Goal: Task Accomplishment & Management: Manage account settings

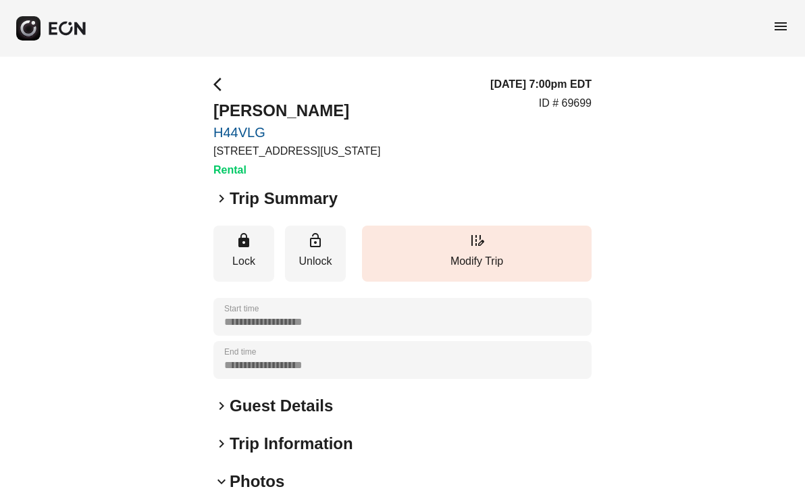
click at [217, 82] on span "arrow_back_ios" at bounding box center [222, 84] width 16 height 16
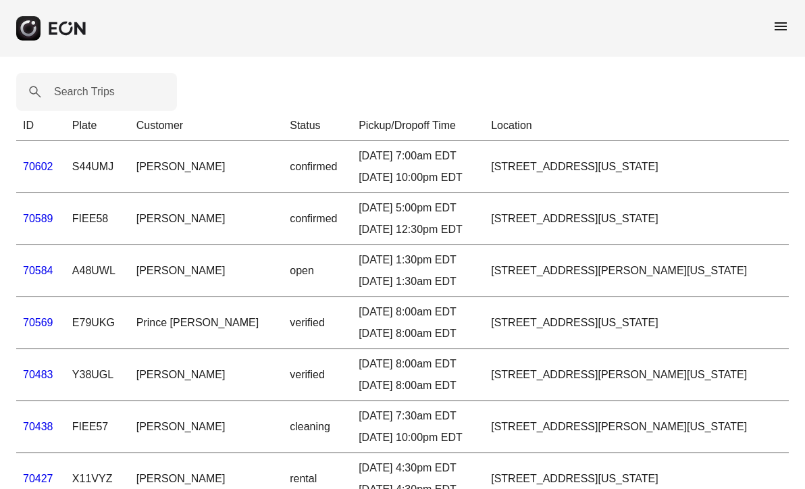
click at [107, 87] on label "Search Trips" at bounding box center [84, 92] width 61 height 16
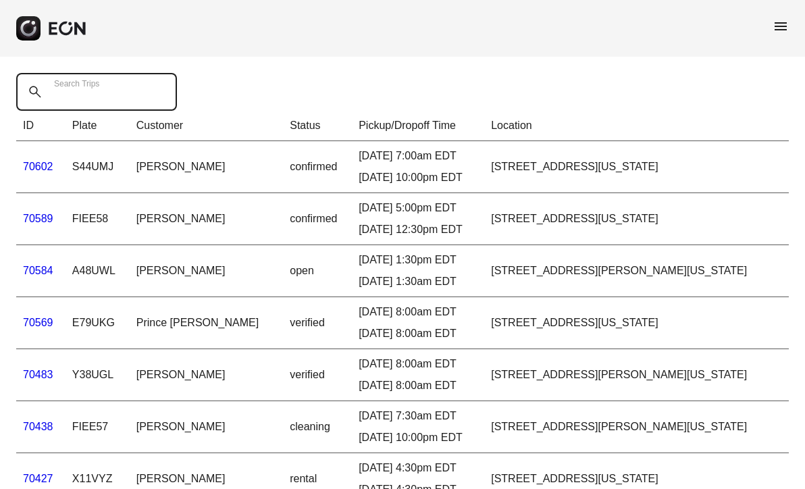
click at [107, 87] on Trips "Search Trips" at bounding box center [96, 92] width 161 height 38
paste Trips "*****"
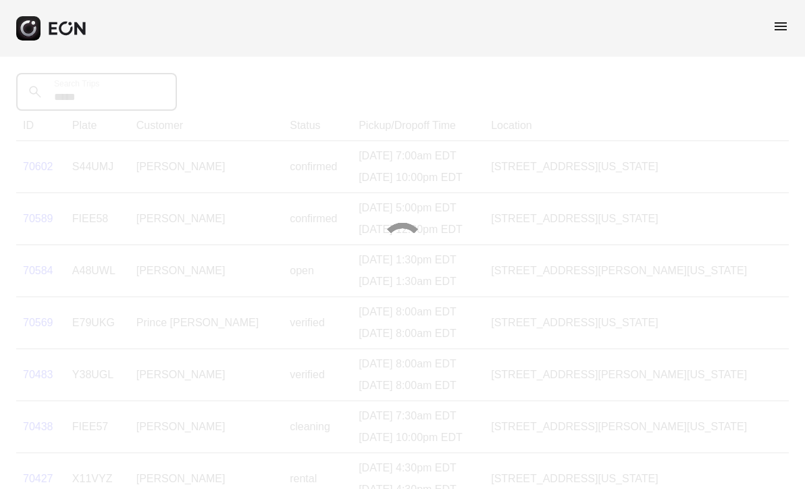
type Trips "*****"
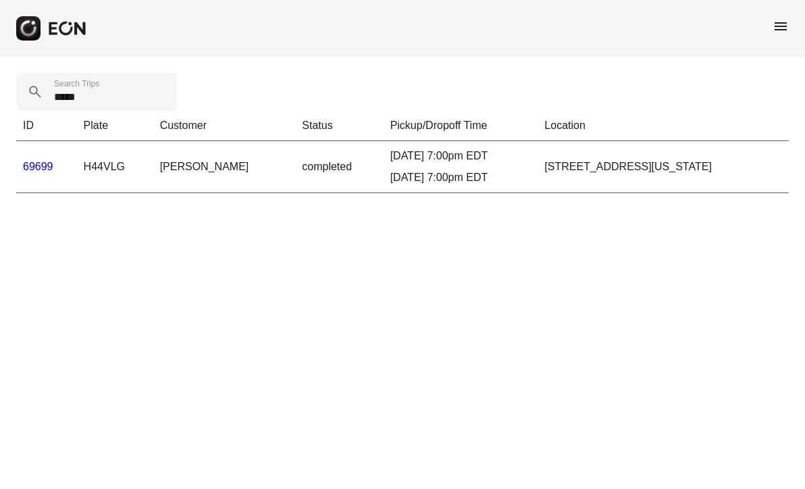
click at [42, 170] on link "69699" at bounding box center [38, 166] width 30 height 11
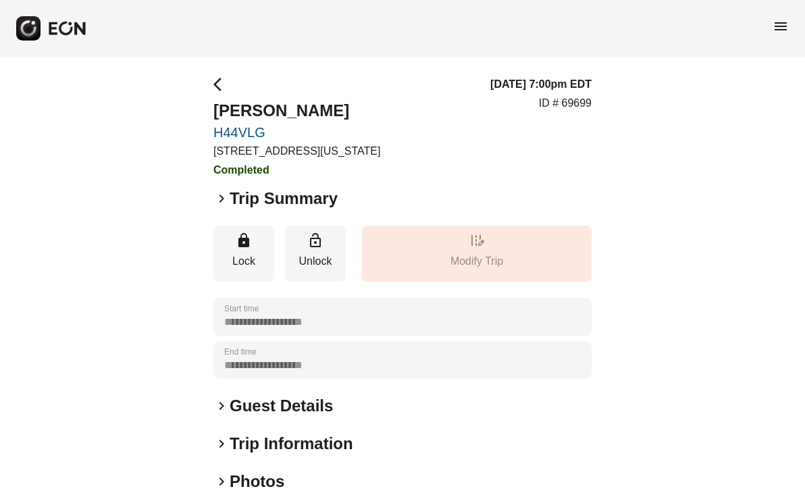
click at [636, 289] on div "**********" at bounding box center [402, 366] width 805 height 618
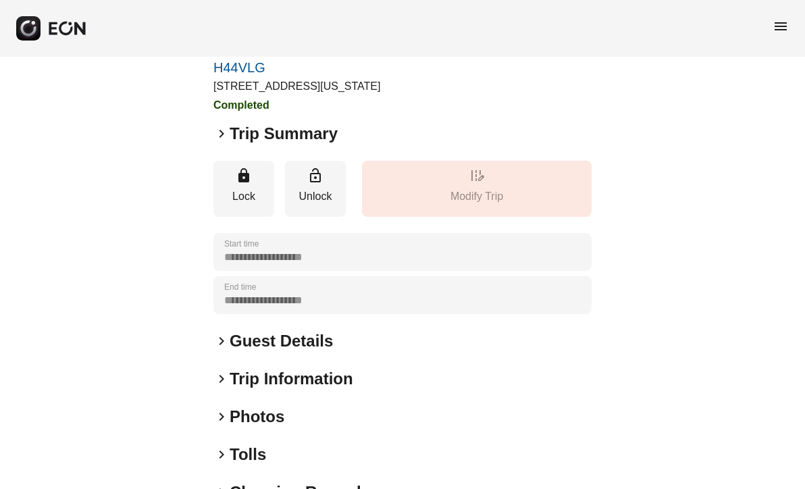
scroll to position [184, 0]
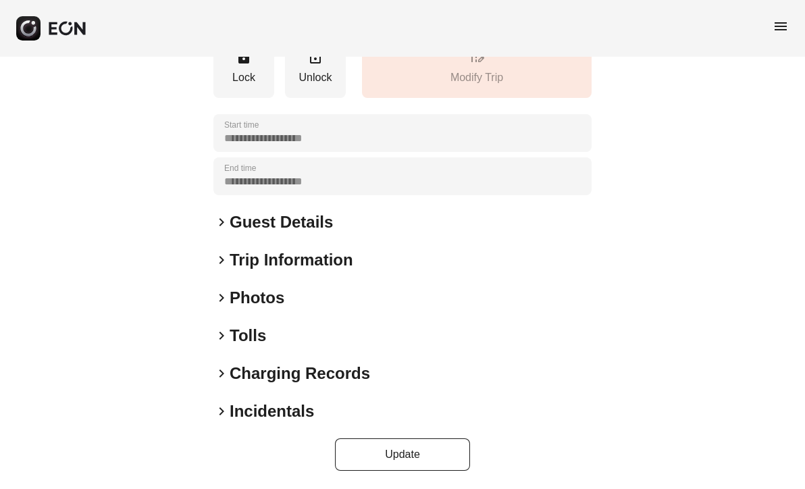
click at [221, 297] on span "keyboard_arrow_right" at bounding box center [222, 298] width 16 height 16
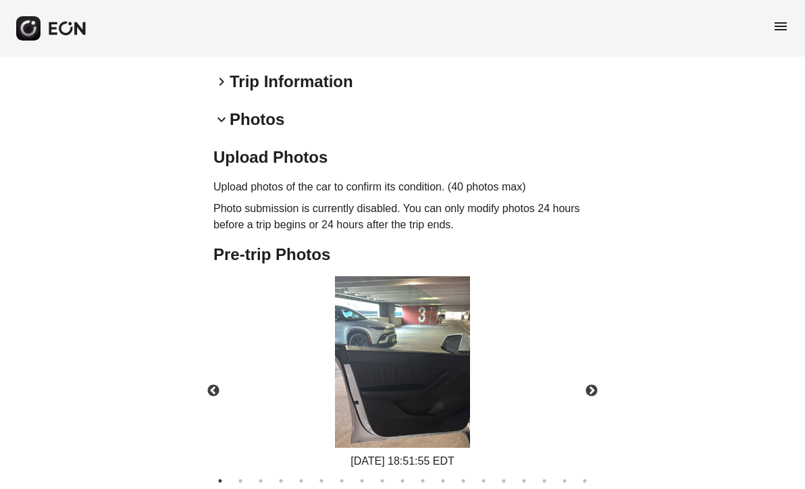
scroll to position [373, 0]
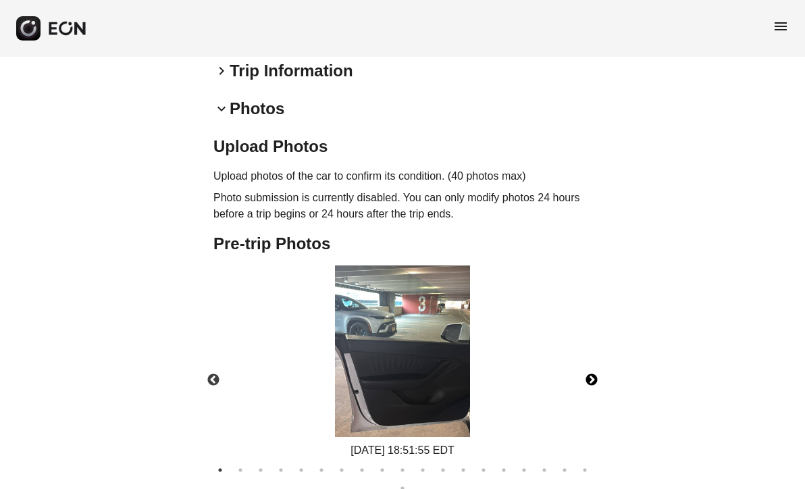
click at [594, 378] on button "Next" at bounding box center [591, 380] width 47 height 47
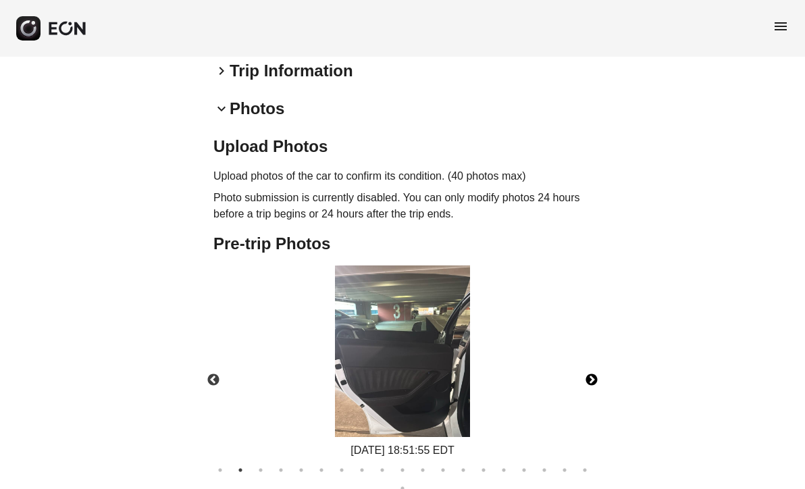
click at [594, 378] on button "Next" at bounding box center [591, 380] width 47 height 47
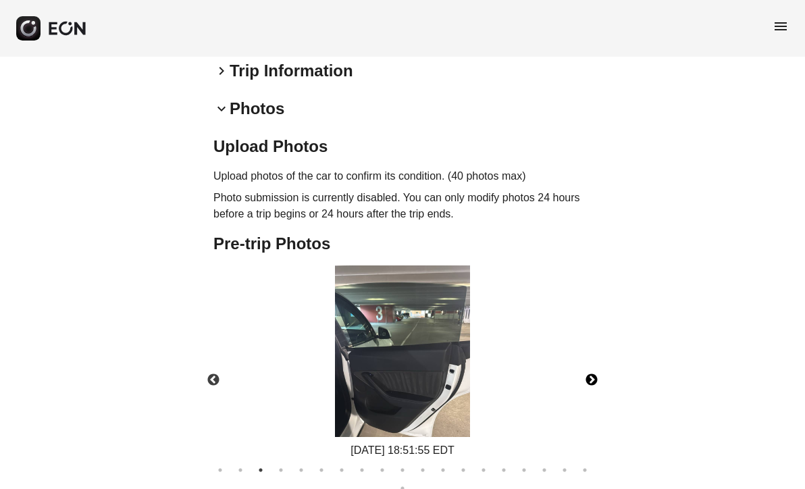
click at [594, 378] on button "Next" at bounding box center [591, 380] width 47 height 47
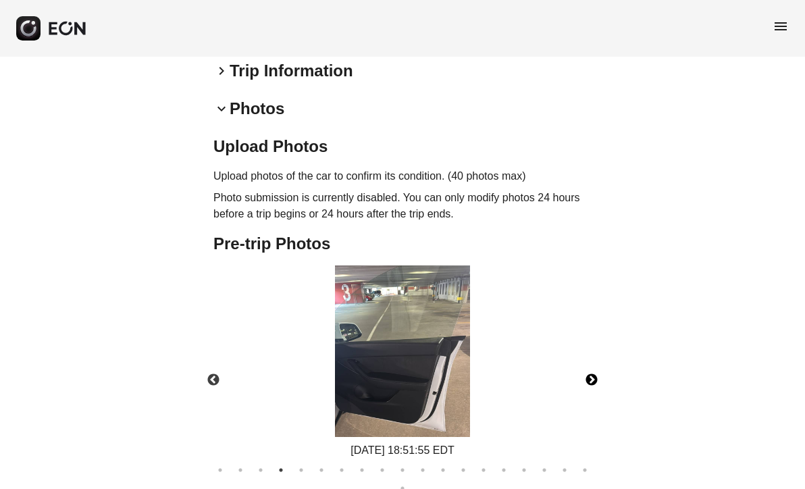
click at [594, 378] on button "Next" at bounding box center [591, 380] width 47 height 47
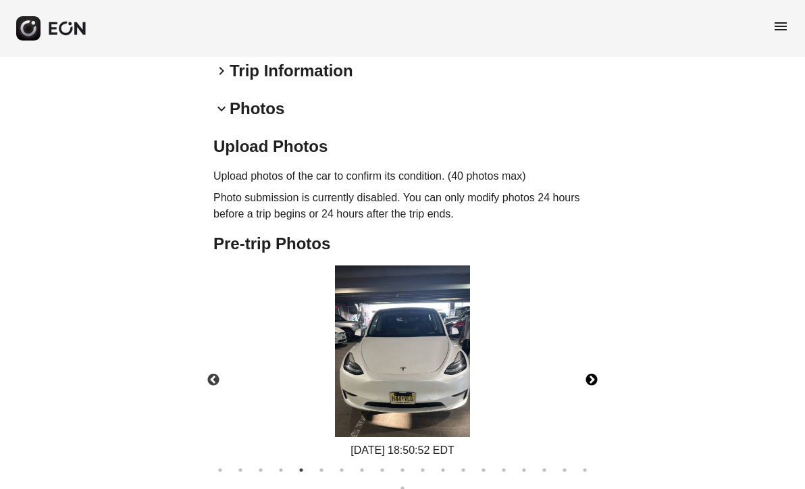
click at [594, 378] on button "Next" at bounding box center [591, 380] width 47 height 47
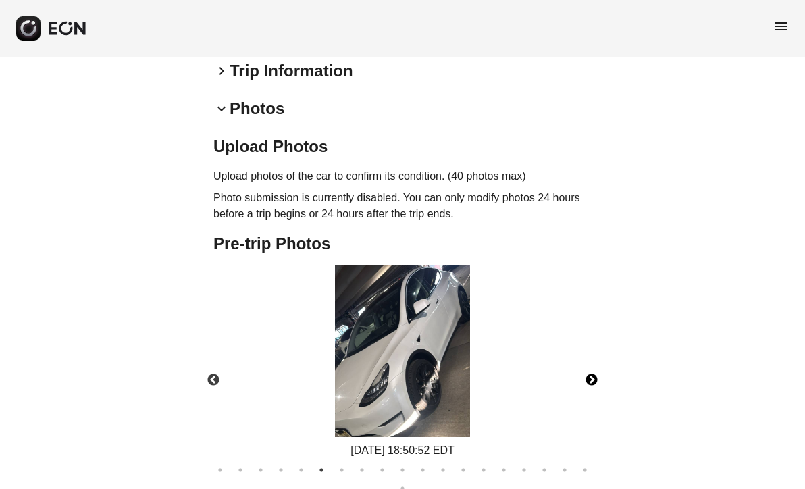
click at [594, 378] on button "Next" at bounding box center [591, 380] width 47 height 47
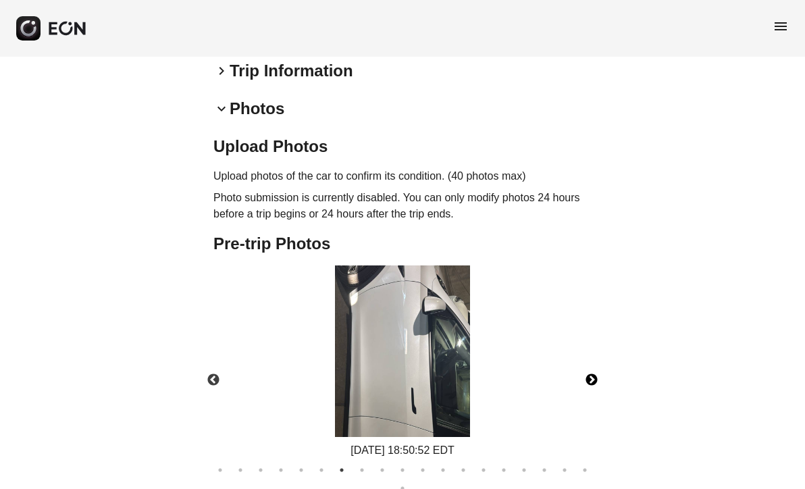
click at [594, 378] on button "Next" at bounding box center [591, 380] width 47 height 47
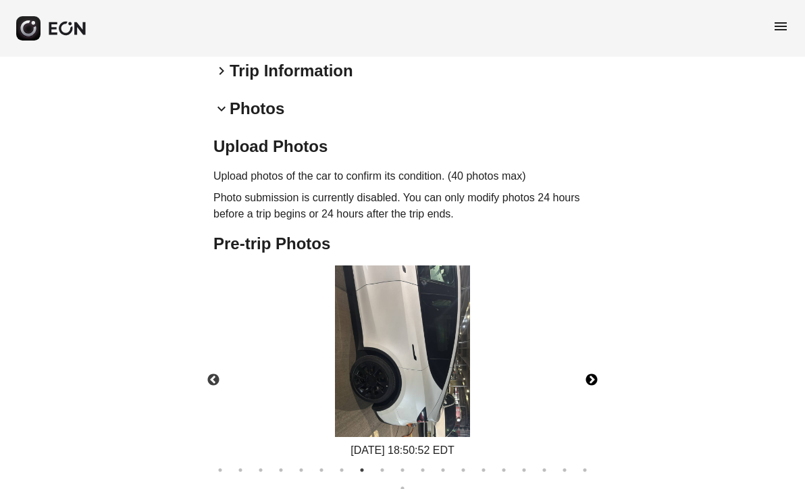
click at [594, 378] on button "Next" at bounding box center [591, 380] width 47 height 47
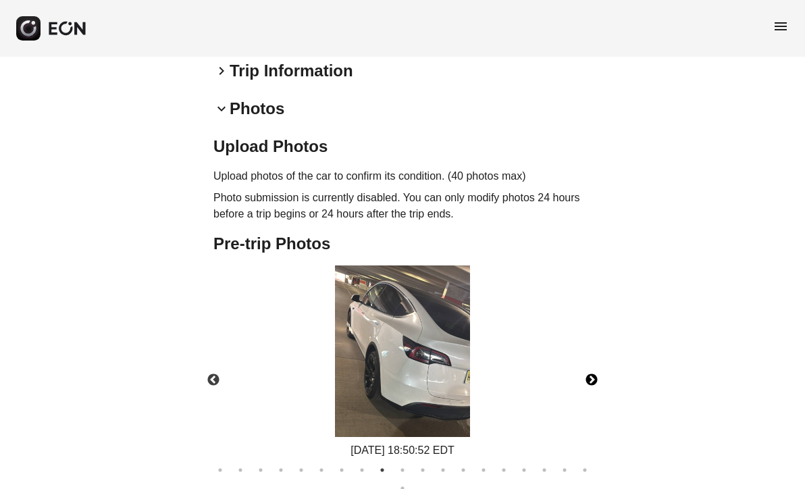
click at [594, 378] on button "Next" at bounding box center [591, 380] width 47 height 47
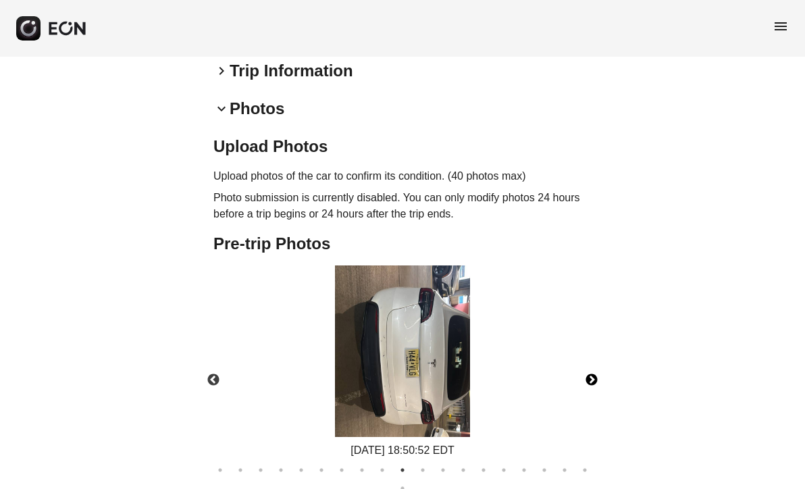
click at [594, 378] on button "Next" at bounding box center [591, 380] width 47 height 47
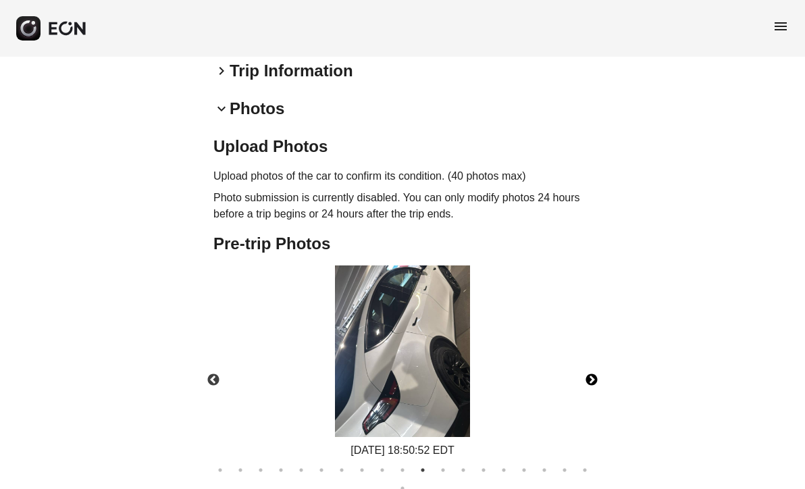
click at [594, 378] on button "Next" at bounding box center [591, 380] width 47 height 47
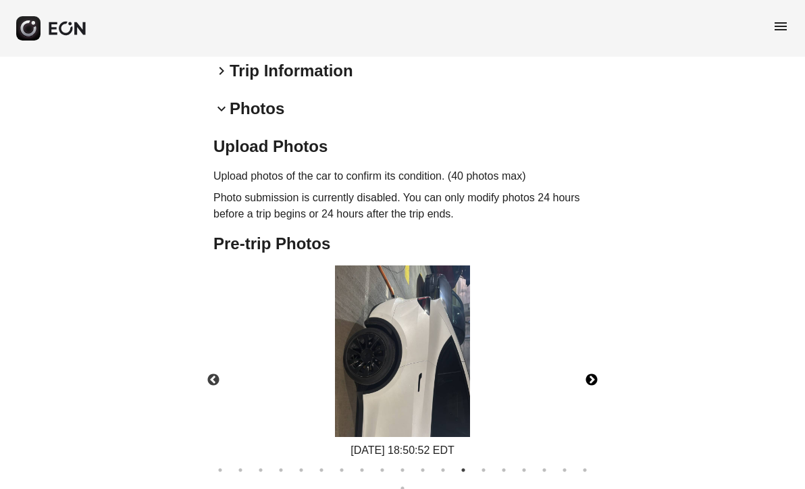
click at [594, 378] on button "Next" at bounding box center [591, 380] width 47 height 47
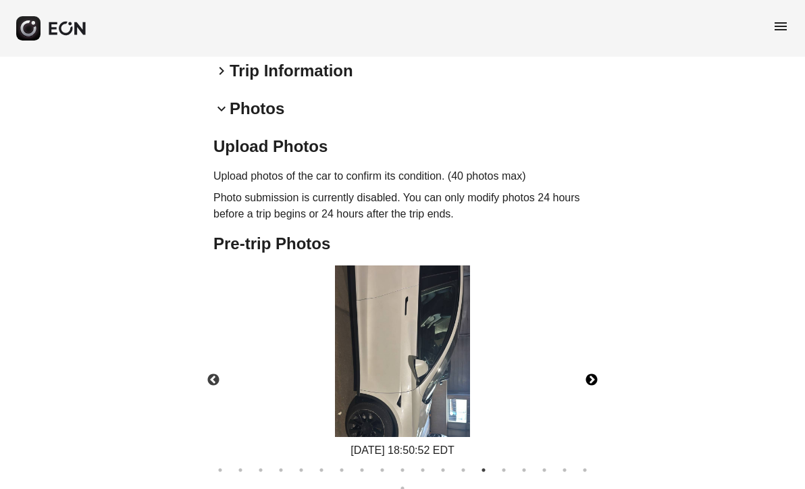
click at [594, 378] on button "Next" at bounding box center [591, 380] width 47 height 47
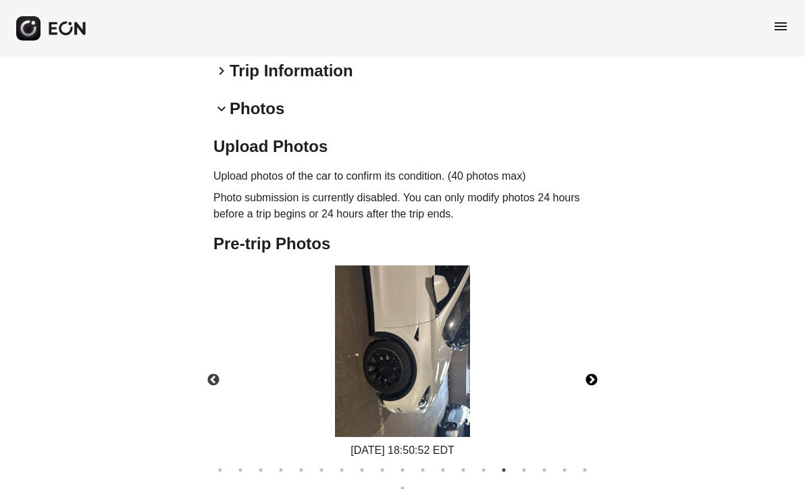
click at [594, 378] on button "Next" at bounding box center [591, 380] width 47 height 47
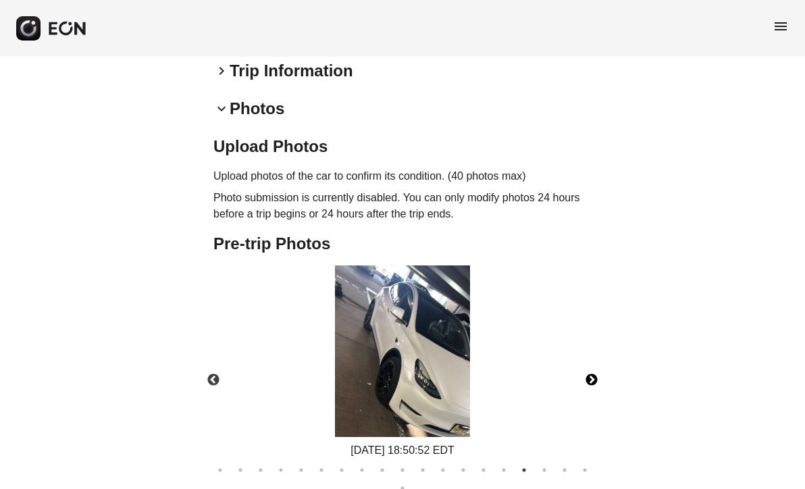
click at [594, 378] on button "Next" at bounding box center [591, 380] width 47 height 47
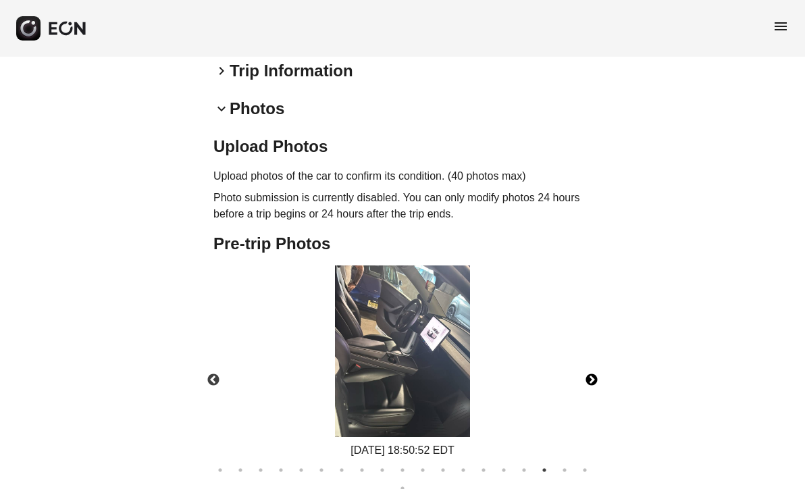
click at [594, 378] on button "Next" at bounding box center [591, 380] width 47 height 47
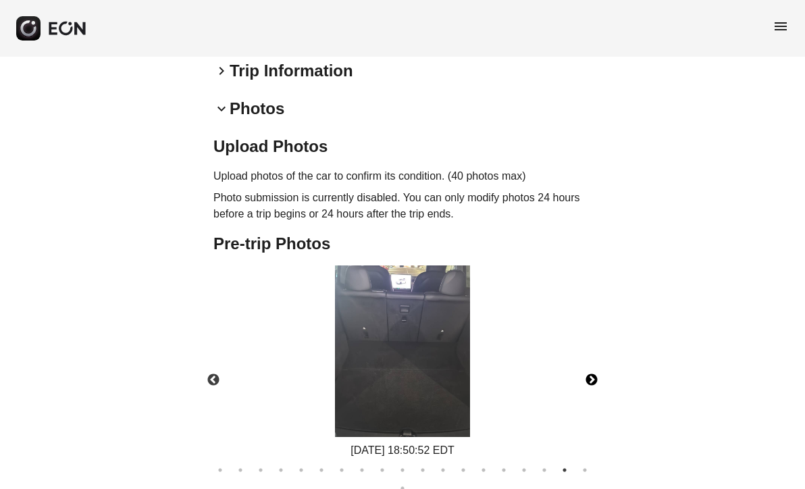
click at [594, 378] on button "Next" at bounding box center [591, 380] width 47 height 47
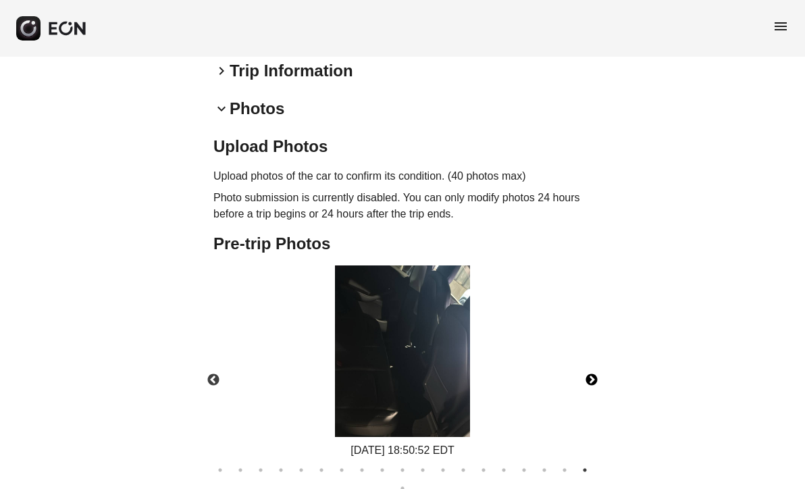
click at [594, 378] on button "Next" at bounding box center [591, 380] width 47 height 47
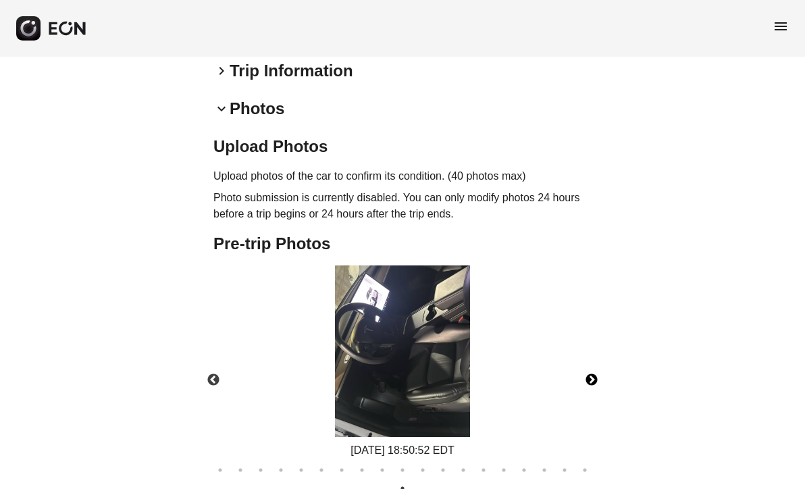
click at [594, 378] on button "Next" at bounding box center [591, 380] width 47 height 47
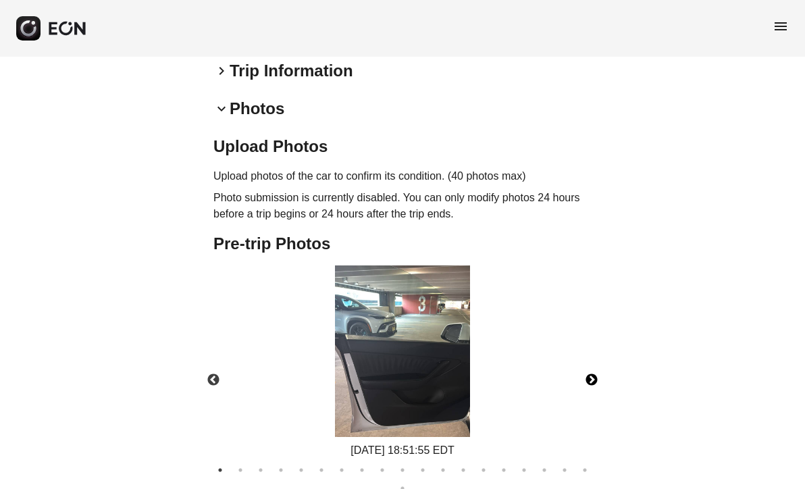
click at [594, 378] on button "Next" at bounding box center [591, 380] width 47 height 47
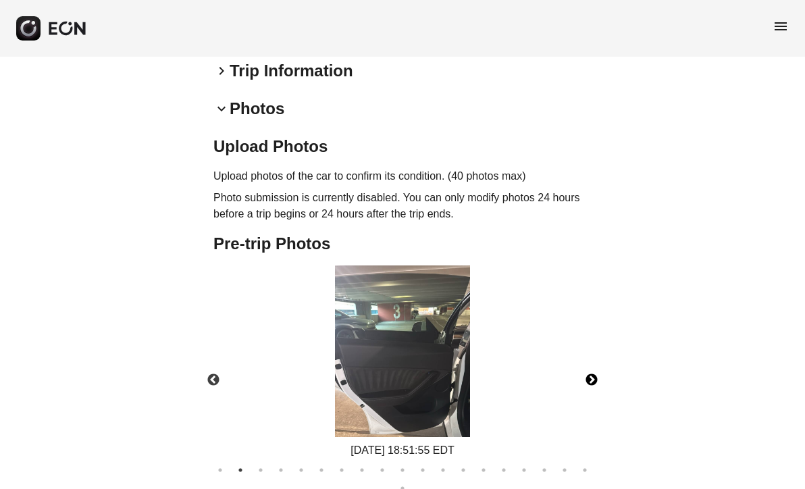
click at [594, 378] on button "Next" at bounding box center [591, 380] width 47 height 47
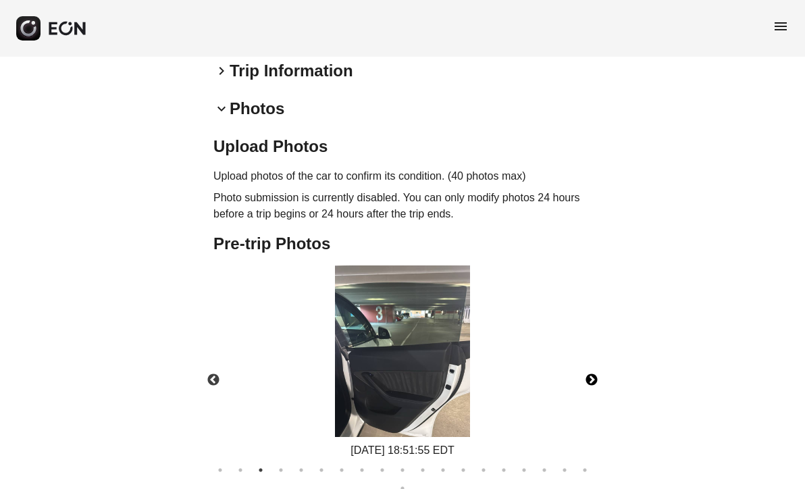
click at [594, 378] on button "Next" at bounding box center [591, 380] width 47 height 47
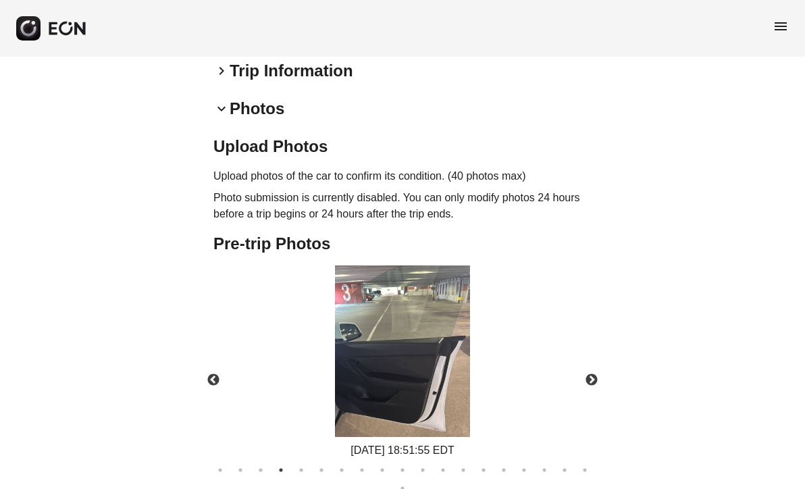
click at [692, 375] on div "**********" at bounding box center [402, 205] width 805 height 1042
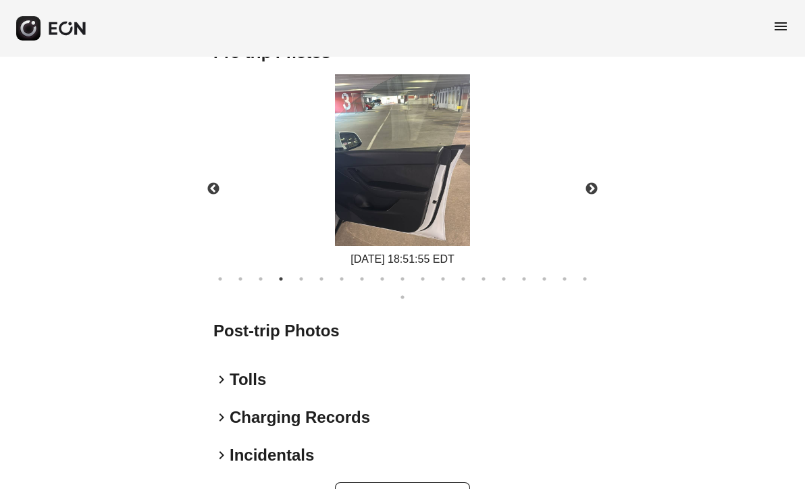
scroll to position [609, 0]
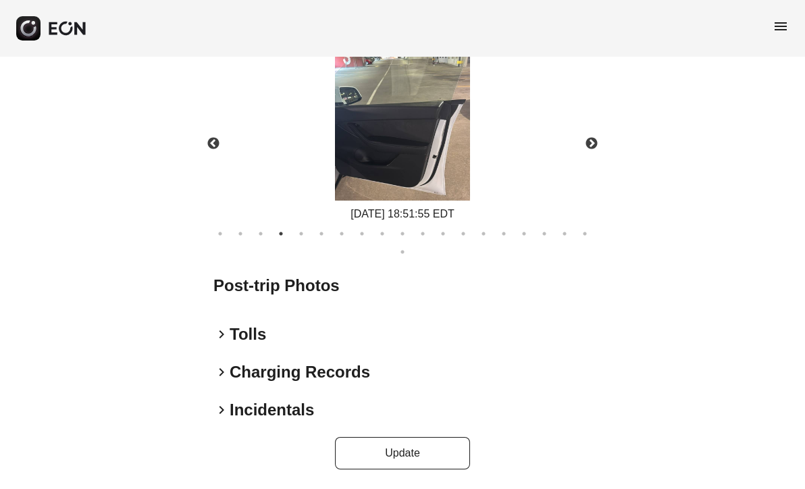
click at [307, 289] on h2 "Post-trip Photos" at bounding box center [403, 286] width 378 height 22
